Goal: Transaction & Acquisition: Purchase product/service

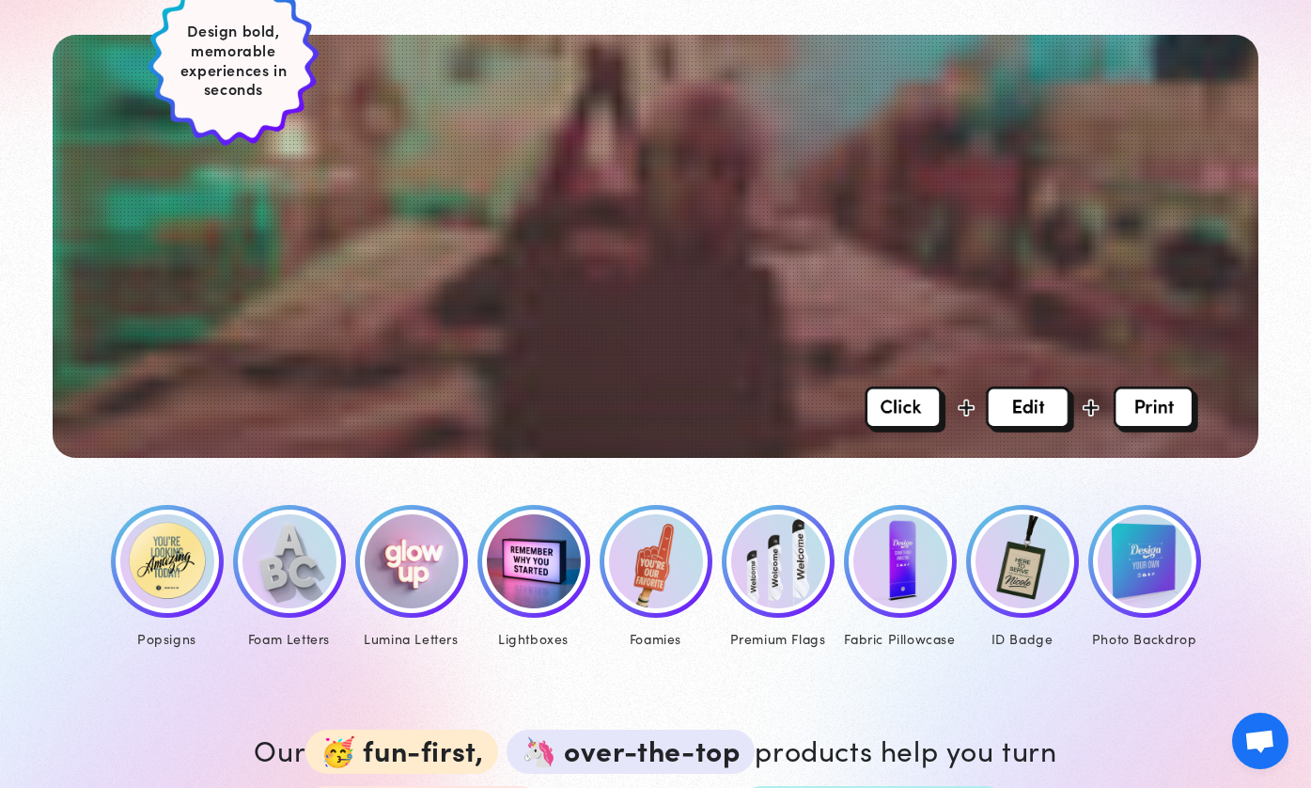
scroll to position [538, 0]
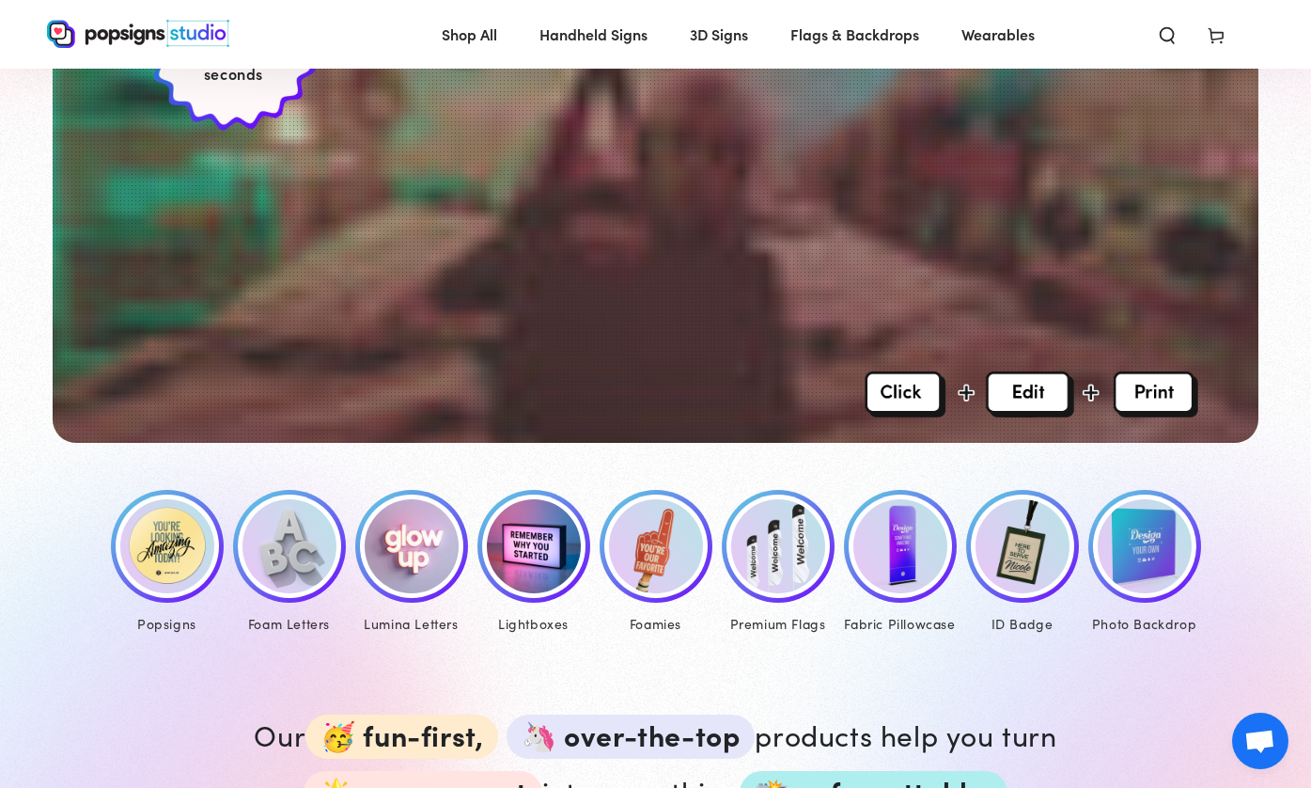
click at [182, 559] on img at bounding box center [167, 546] width 94 height 94
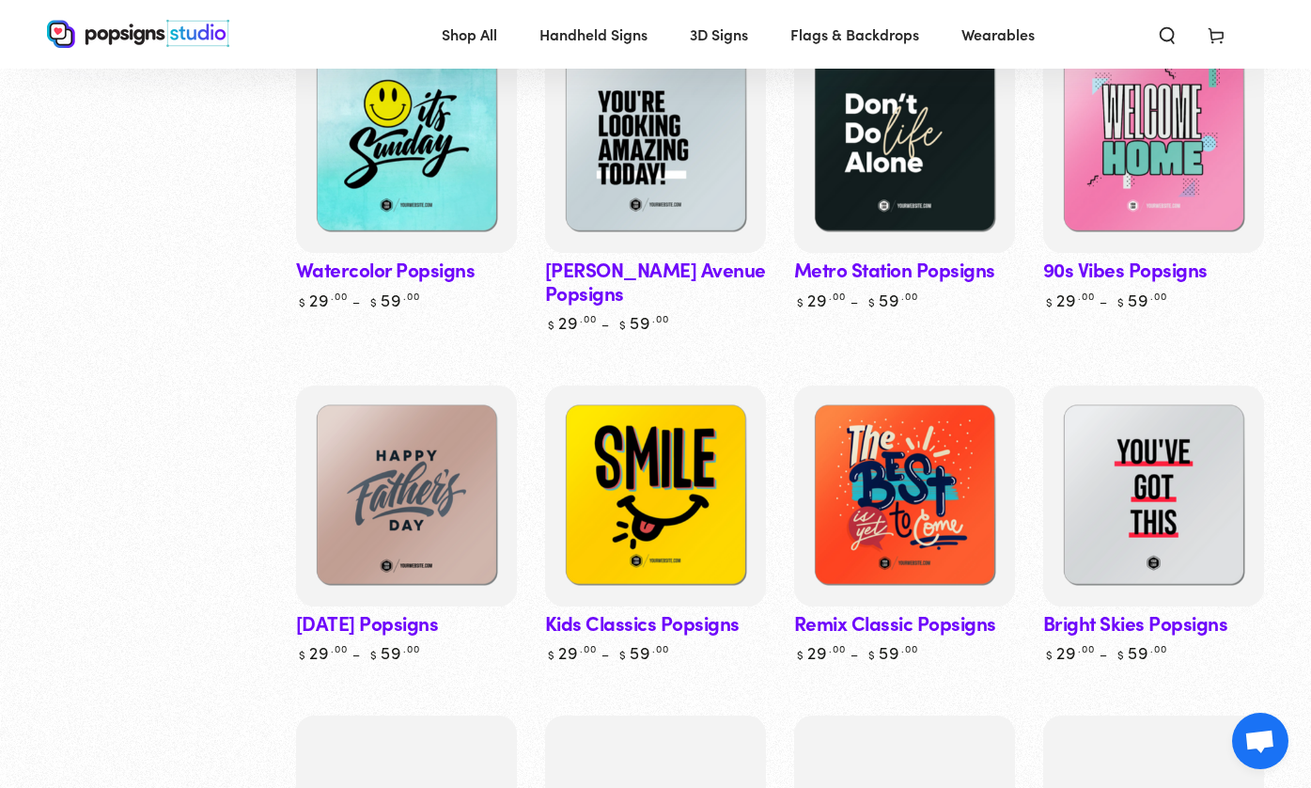
scroll to position [1164, 0]
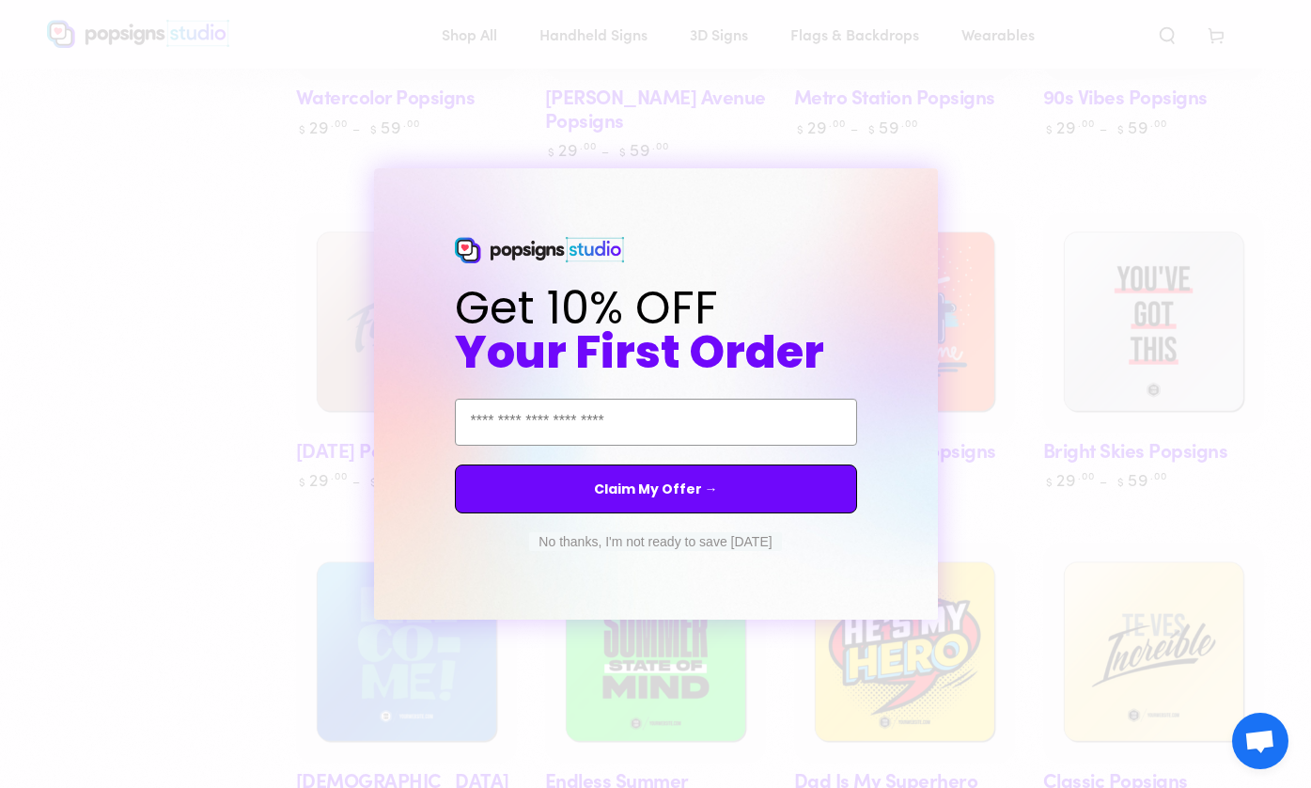
click at [931, 179] on form "Get 10% OFF Your First Order Email Address Claim My Offer → No thanks, I'm not …" at bounding box center [656, 393] width 564 height 451
click at [938, 187] on icon "Close dialog" at bounding box center [940, 185] width 8 height 8
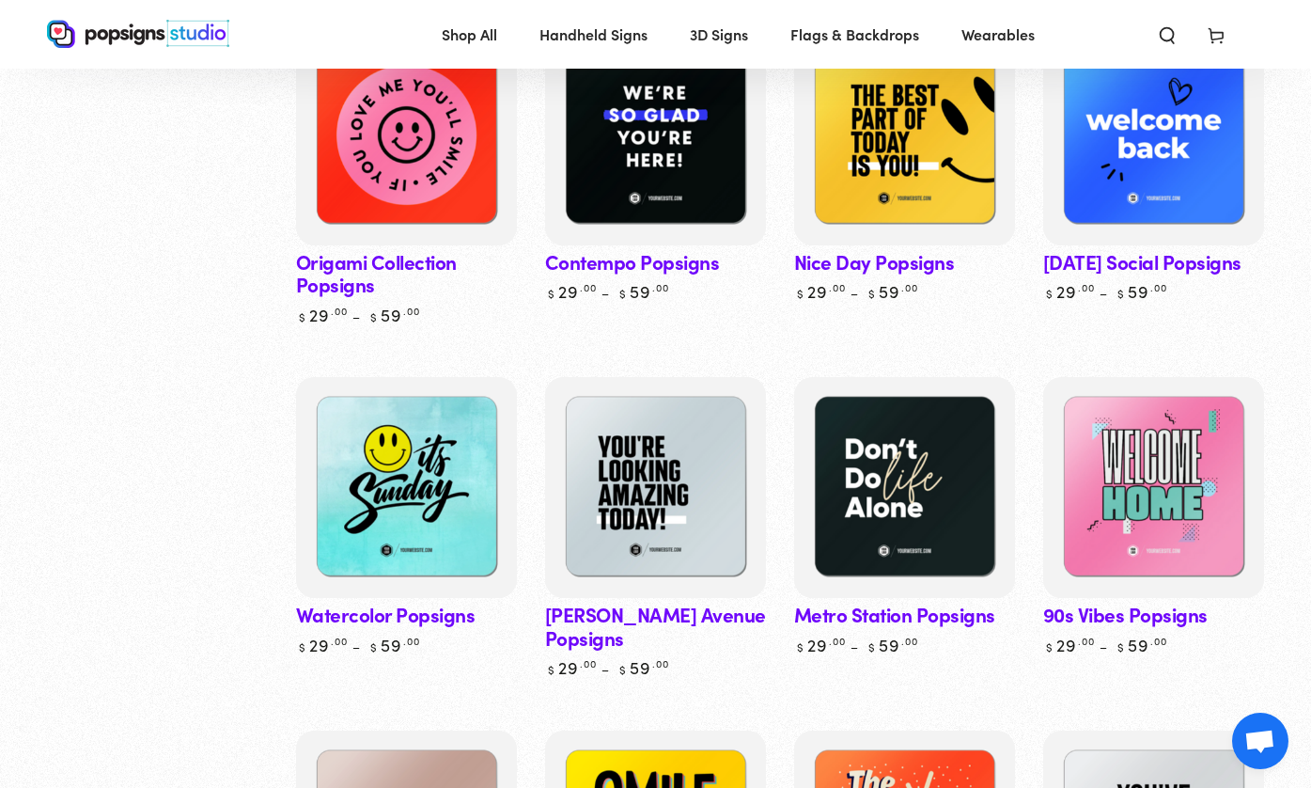
scroll to position [596, 0]
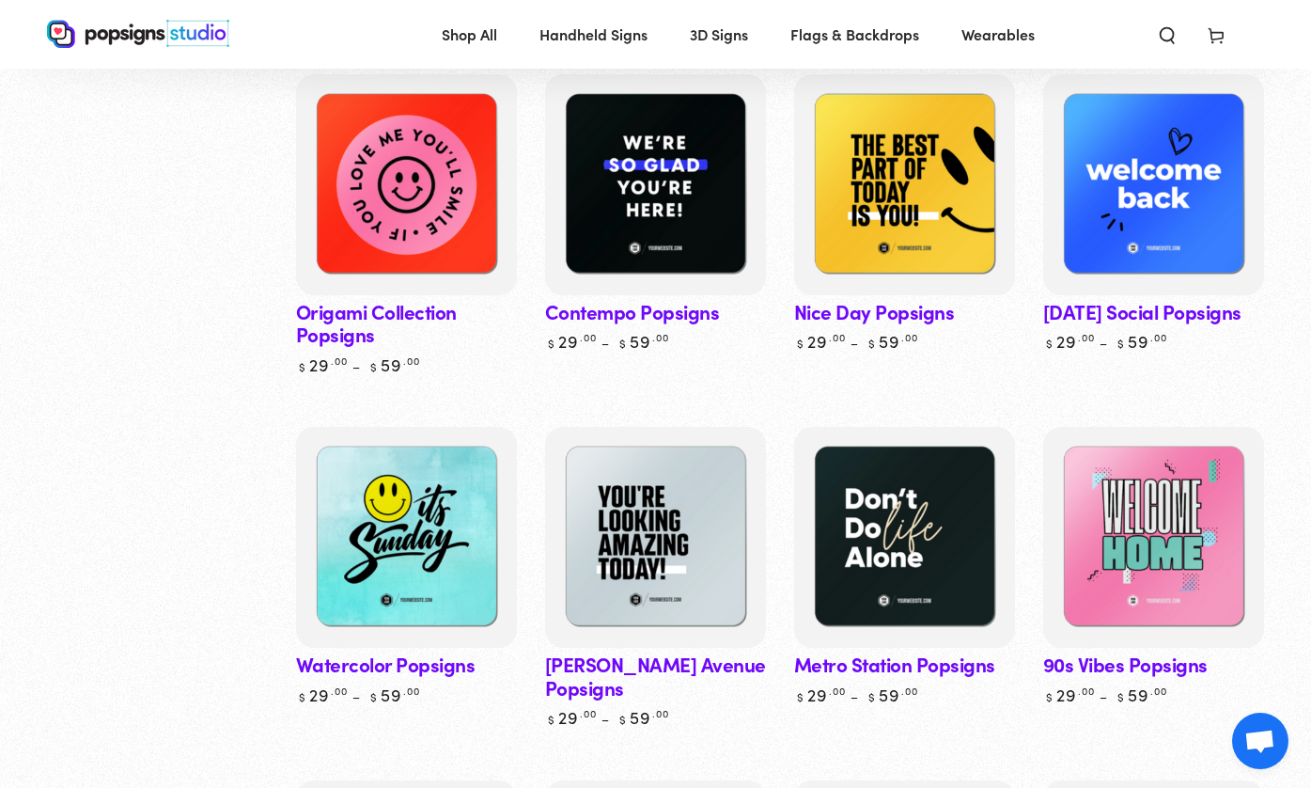
click at [331, 312] on link "Origami Collection Popsigns" at bounding box center [406, 224] width 221 height 301
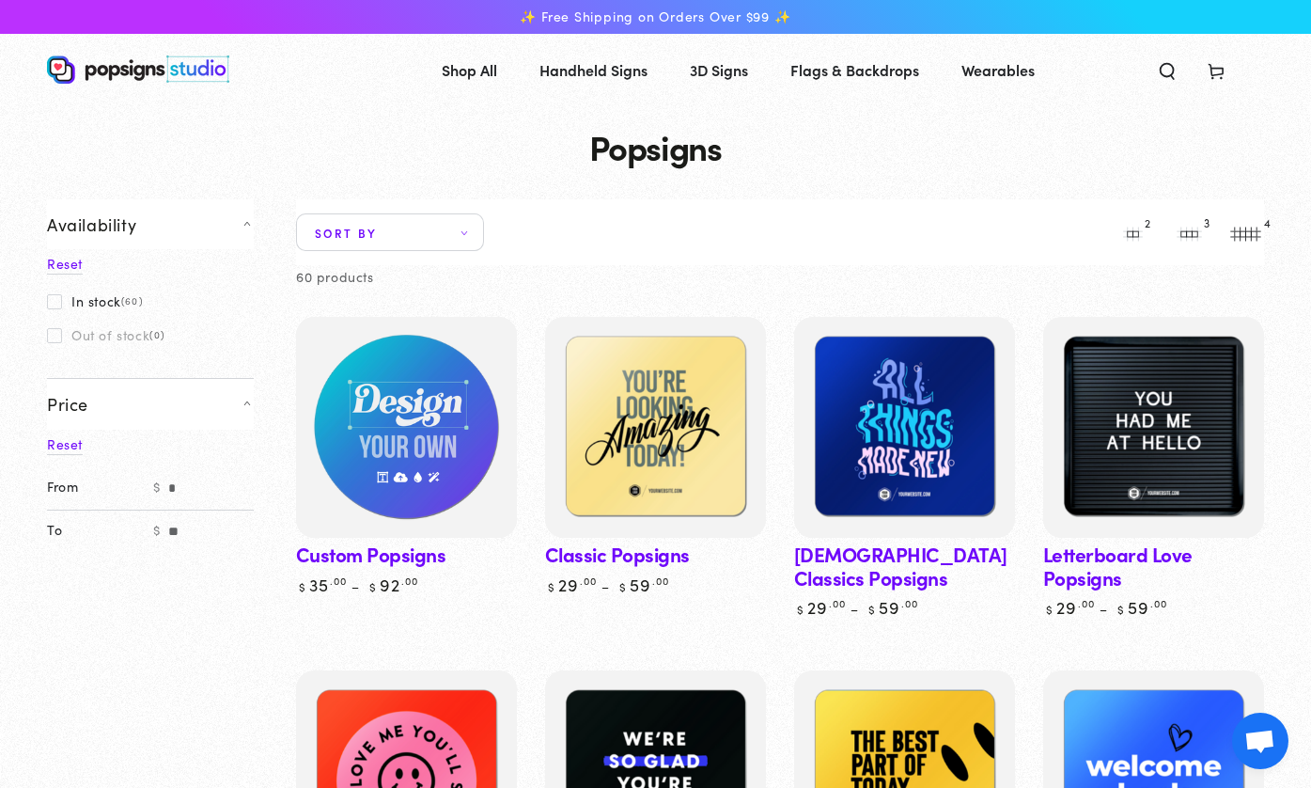
scroll to position [0, 0]
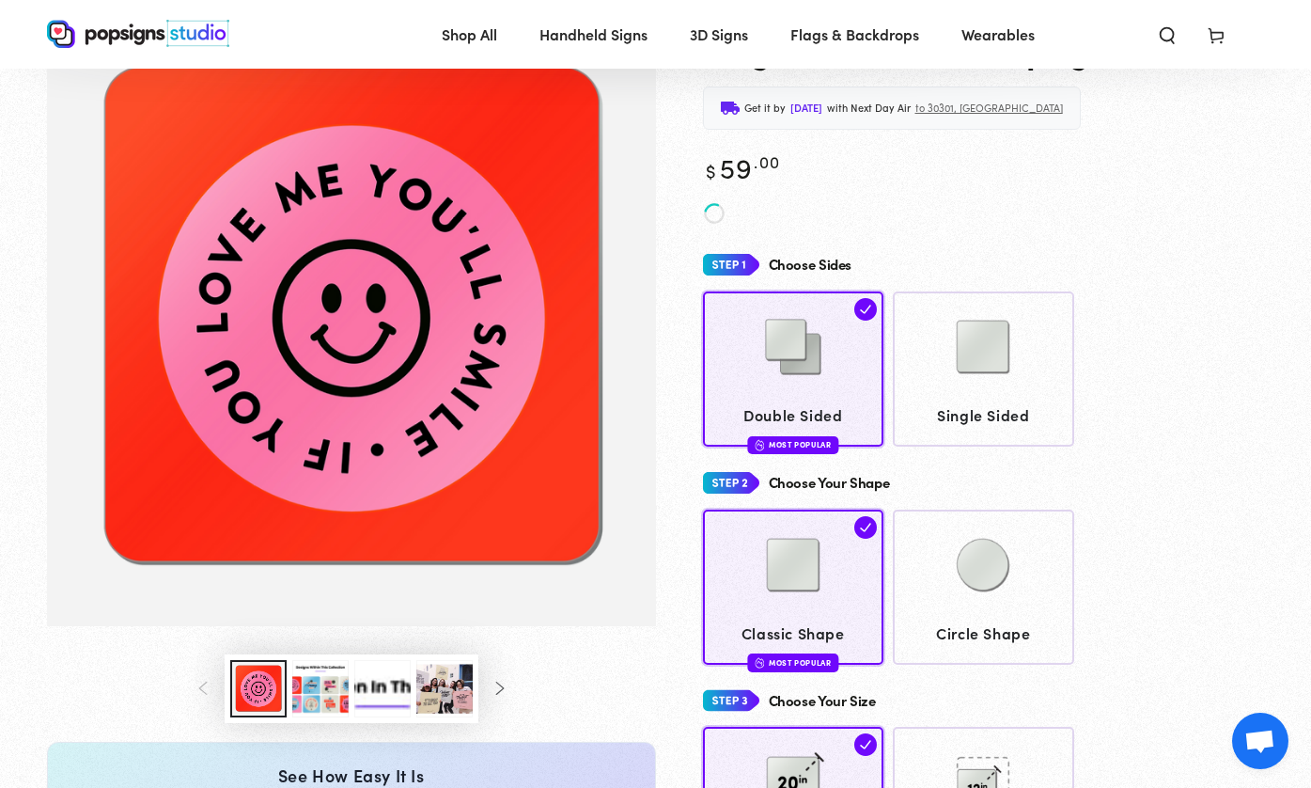
scroll to position [97, 0]
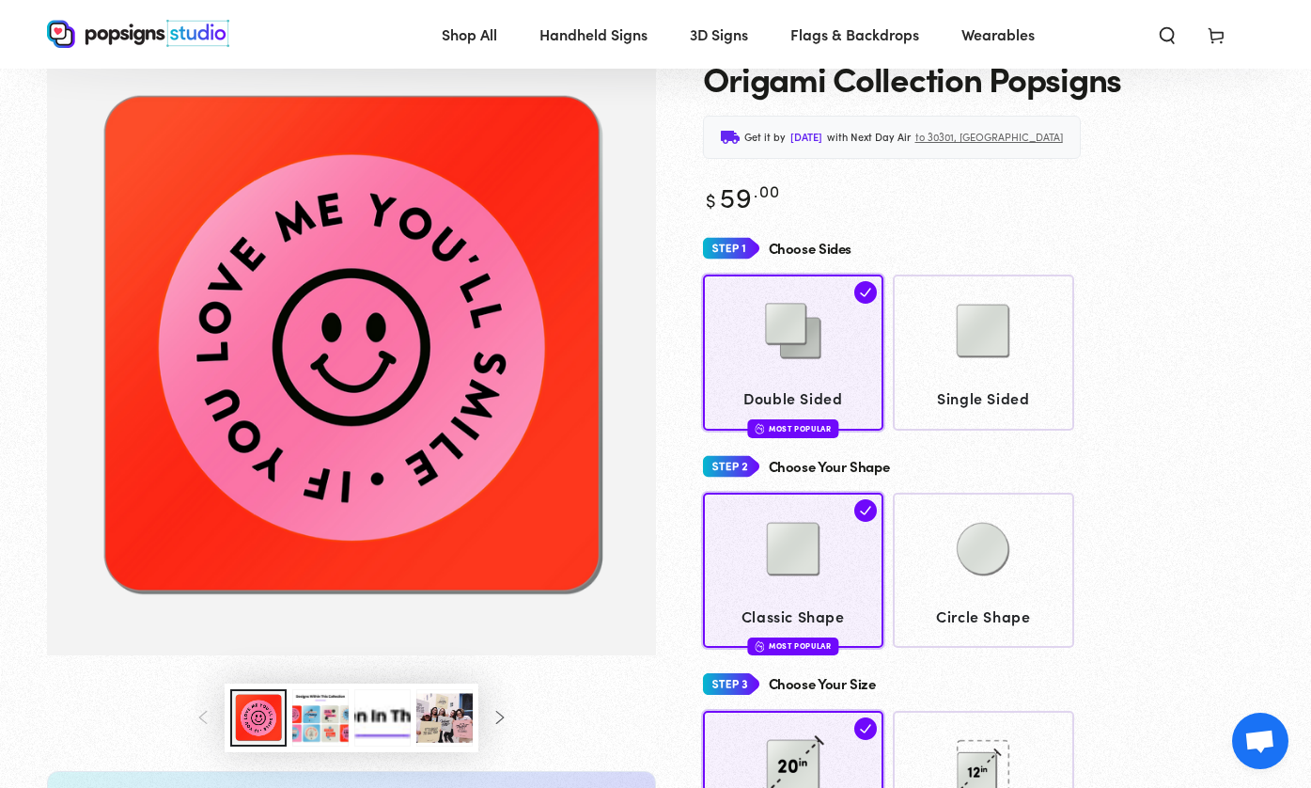
click at [457, 240] on img "Gallery Viewer" at bounding box center [351, 347] width 609 height 616
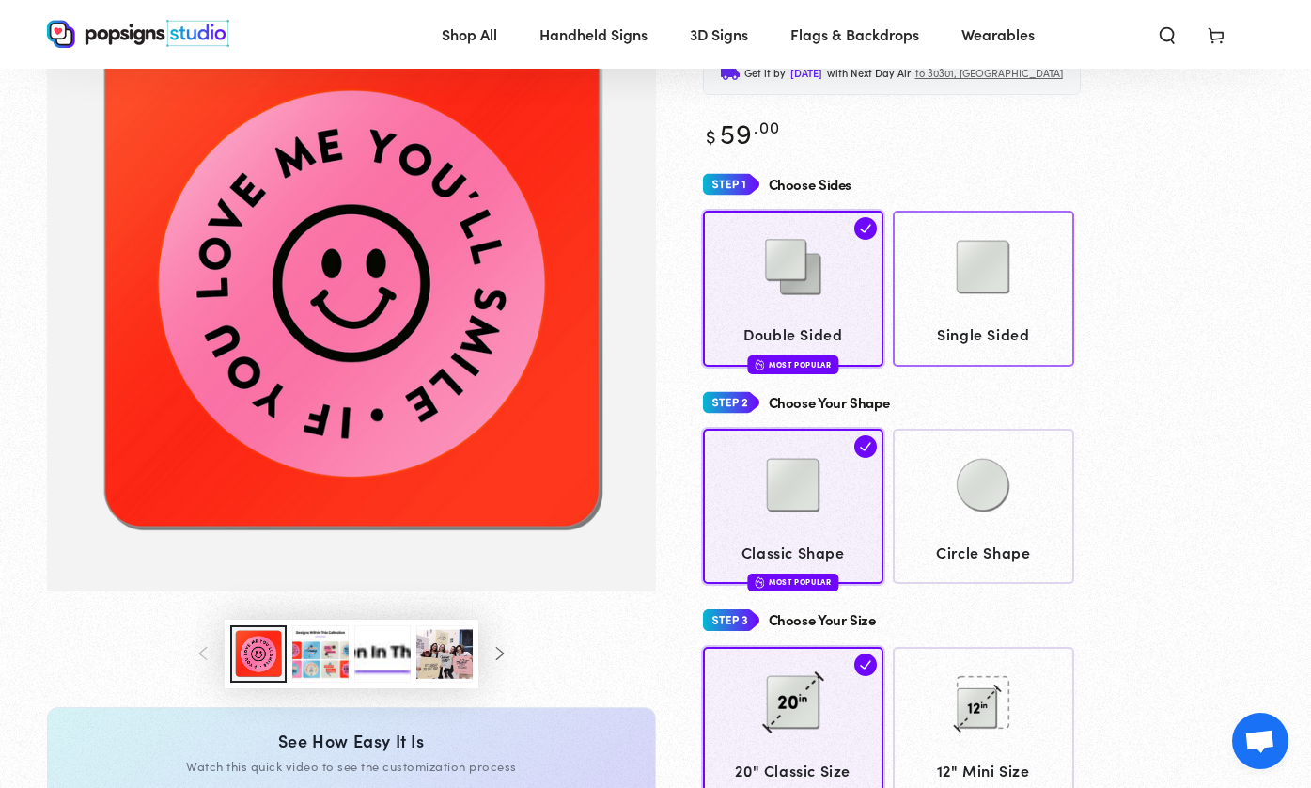
click at [955, 304] on img at bounding box center [983, 267] width 94 height 94
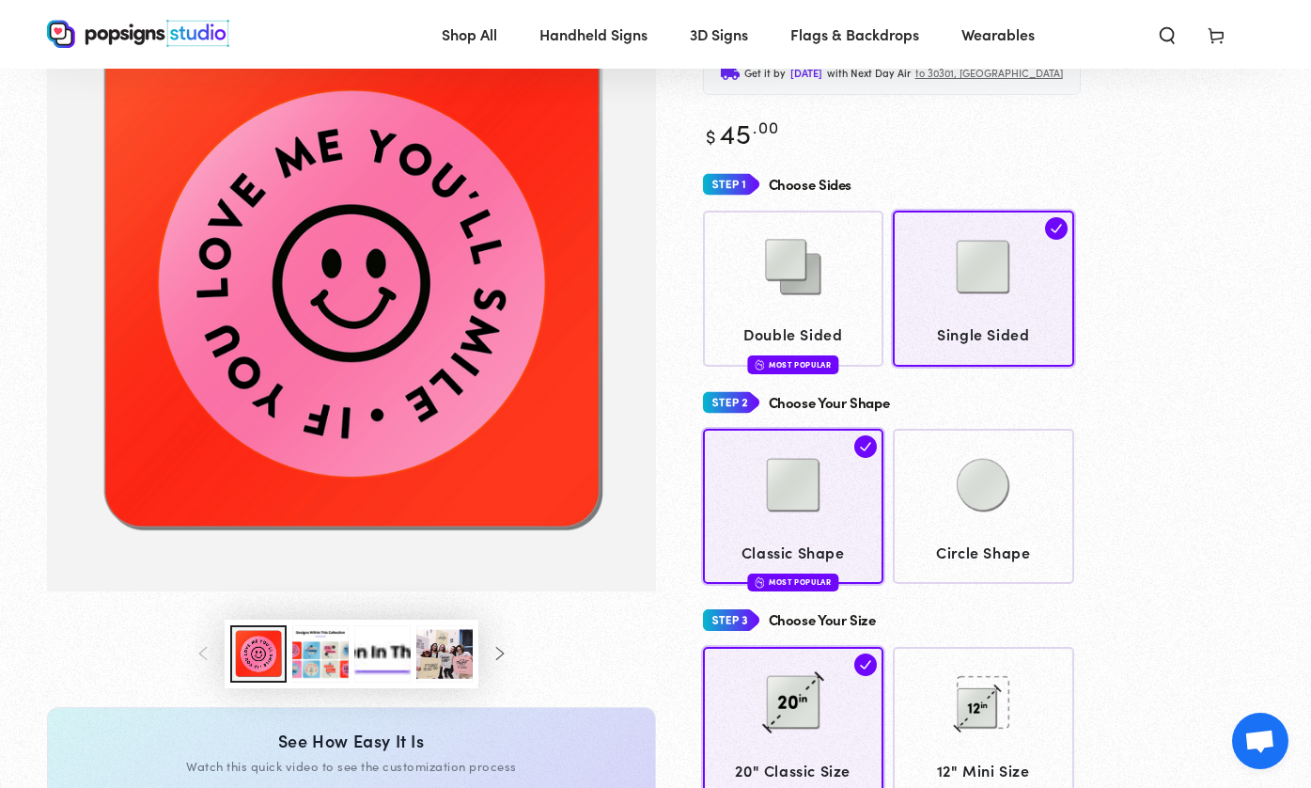
click at [323, 658] on button "Load image 3 in gallery view" at bounding box center [320, 653] width 56 height 57
